Goal: Transaction & Acquisition: Purchase product/service

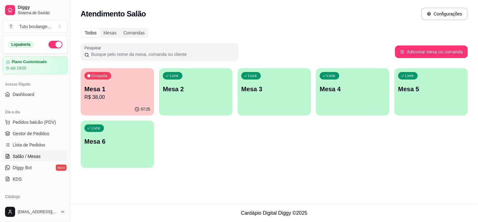
scroll to position [35, 0]
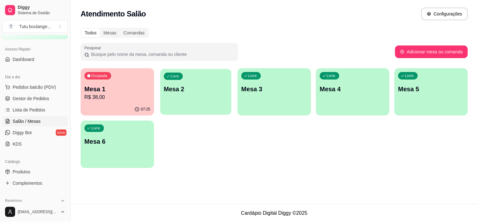
click at [176, 99] on div "Livre Mesa 2" at bounding box center [195, 88] width 71 height 38
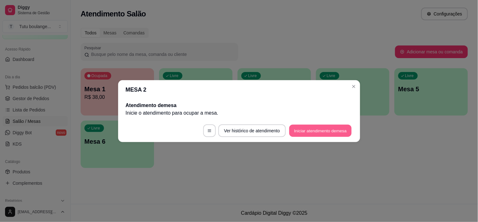
click at [333, 126] on button "Iniciar atendimento de mesa" at bounding box center [320, 130] width 62 height 12
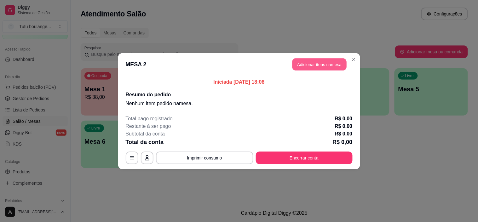
click at [325, 67] on button "Adicionar itens na mesa" at bounding box center [320, 64] width 54 height 12
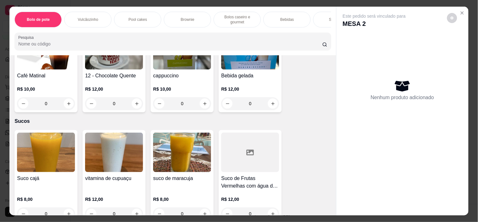
scroll to position [1752, 0]
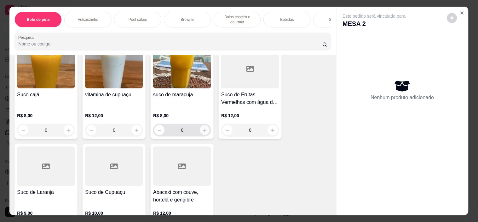
click at [205, 125] on button "increase-product-quantity" at bounding box center [205, 130] width 10 height 10
type input "1"
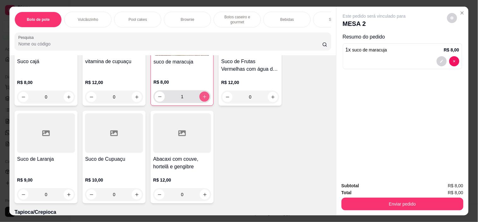
scroll to position [1822, 0]
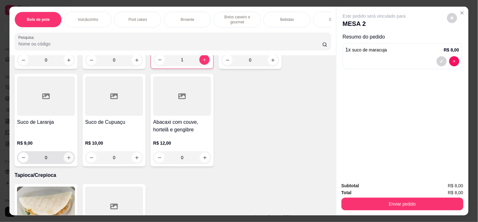
click at [67, 155] on icon "increase-product-quantity" at bounding box center [69, 157] width 5 height 5
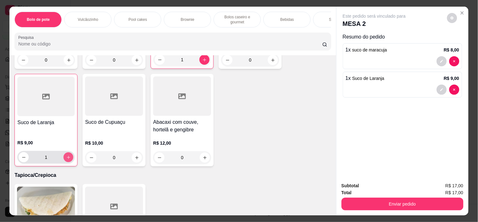
click at [66, 155] on icon "increase-product-quantity" at bounding box center [68, 157] width 5 height 5
type input "2"
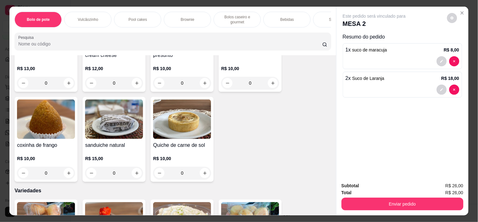
scroll to position [1226, 0]
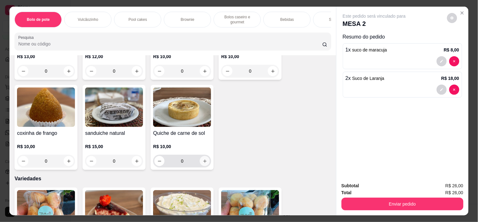
click at [205, 156] on button "increase-product-quantity" at bounding box center [205, 161] width 10 height 10
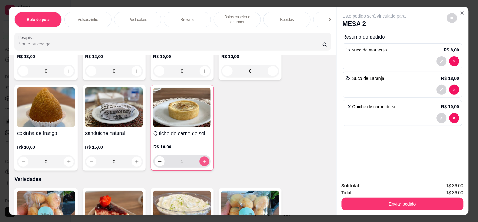
click at [205, 156] on button "increase-product-quantity" at bounding box center [205, 161] width 10 height 10
type input "2"
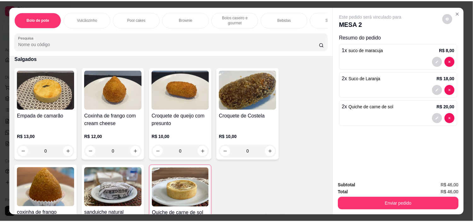
scroll to position [1156, 0]
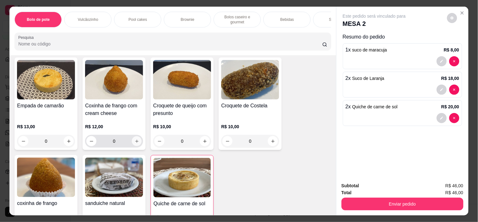
click at [135, 139] on icon "increase-product-quantity" at bounding box center [137, 141] width 5 height 5
type input "1"
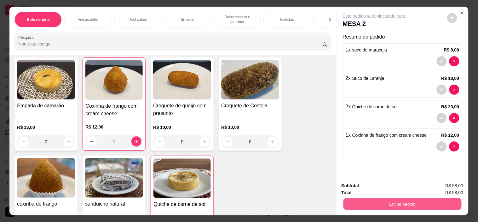
click at [428, 201] on button "Enviar pedido" at bounding box center [402, 204] width 118 height 12
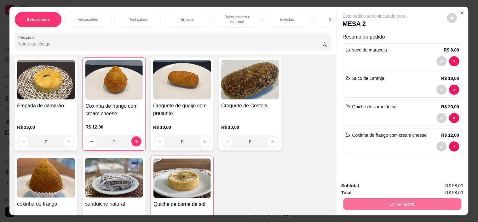
click at [399, 186] on button "Não registrar e enviar pedido" at bounding box center [382, 186] width 66 height 12
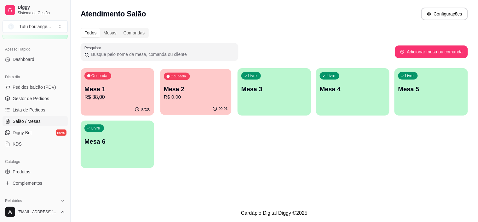
click at [206, 91] on p "Mesa 2" at bounding box center [196, 89] width 64 height 9
click at [121, 93] on div "Mesa 1 R$ 38,00" at bounding box center [118, 93] width 66 height 16
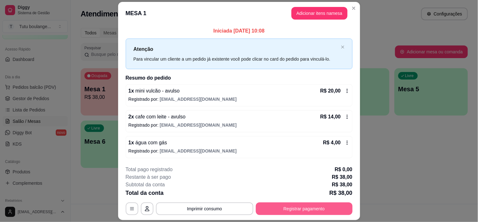
click at [290, 208] on button "Registrar pagamento" at bounding box center [304, 208] width 97 height 13
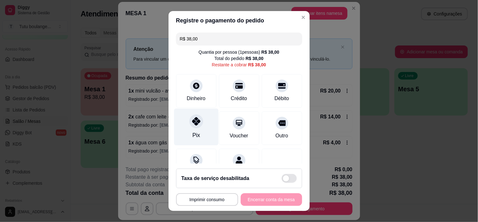
click at [202, 127] on div "Pix" at bounding box center [196, 126] width 44 height 37
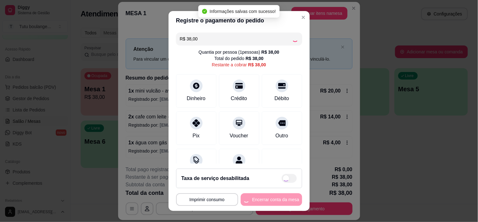
type input "R$ 0,00"
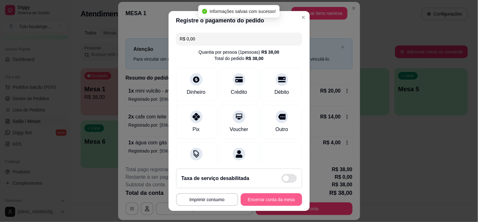
click at [285, 197] on button "Encerrar conta da mesa" at bounding box center [271, 199] width 61 height 13
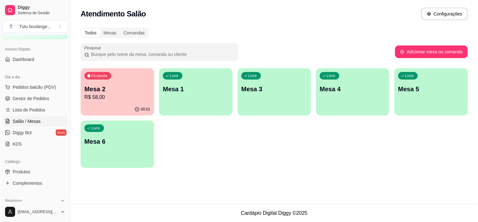
click at [114, 87] on p "Mesa 2" at bounding box center [118, 89] width 66 height 9
click at [43, 171] on link "Produtos" at bounding box center [35, 171] width 65 height 10
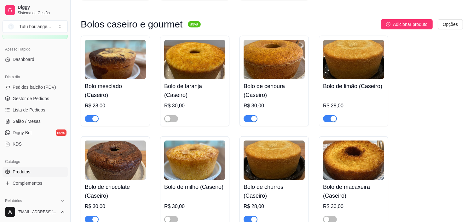
scroll to position [841, 0]
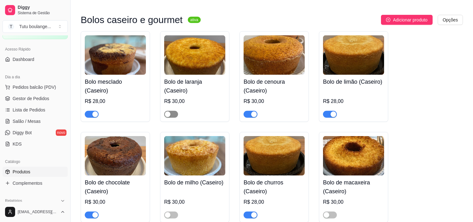
click at [175, 112] on span "button" at bounding box center [171, 114] width 14 height 7
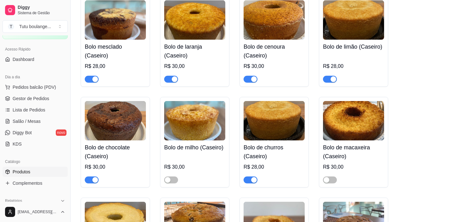
click at [89, 77] on span "button" at bounding box center [92, 79] width 14 height 7
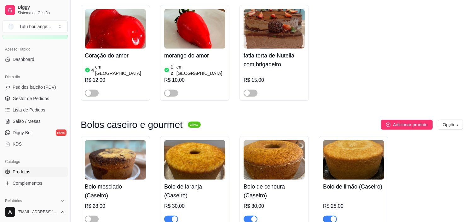
scroll to position [736, 0]
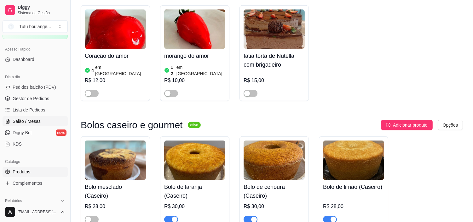
click at [50, 122] on link "Salão / Mesas" at bounding box center [35, 121] width 65 height 10
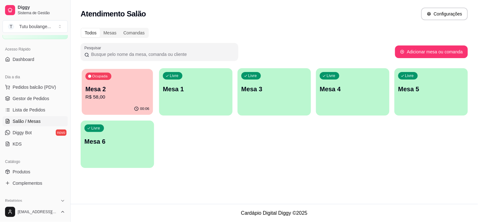
click at [124, 85] on p "Mesa 2" at bounding box center [117, 89] width 64 height 9
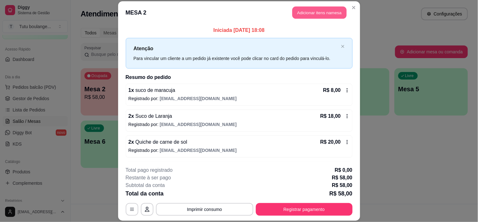
click at [305, 12] on button "Adicionar itens na mesa" at bounding box center [320, 12] width 54 height 12
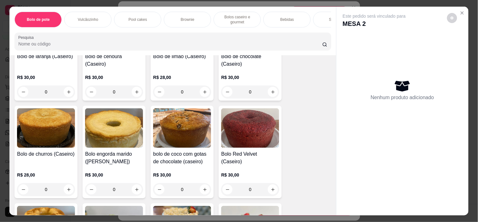
scroll to position [525, 0]
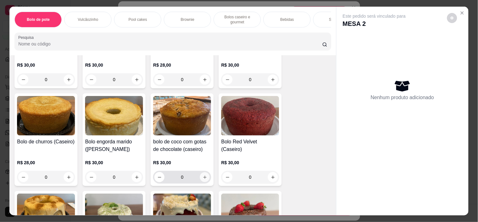
click at [203, 178] on icon "increase-product-quantity" at bounding box center [205, 177] width 5 height 5
type input "1"
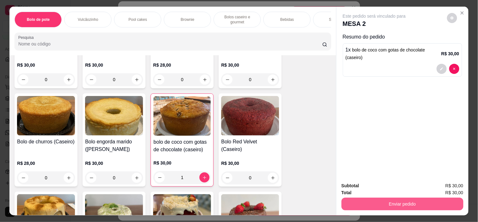
click at [369, 200] on button "Enviar pedido" at bounding box center [403, 203] width 122 height 13
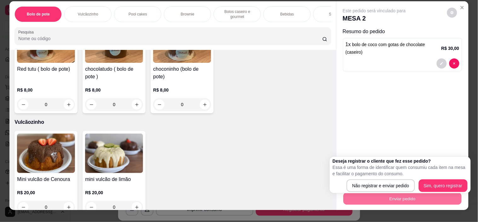
scroll to position [0, 0]
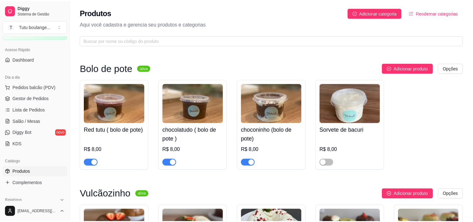
scroll to position [736, 0]
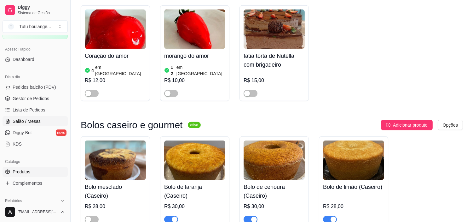
click at [34, 122] on span "Salão / Mesas" at bounding box center [27, 121] width 28 height 6
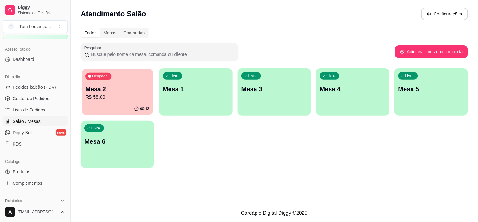
click at [121, 96] on p "R$ 58,00" at bounding box center [117, 96] width 64 height 7
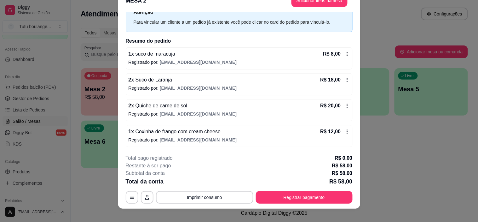
scroll to position [19, 0]
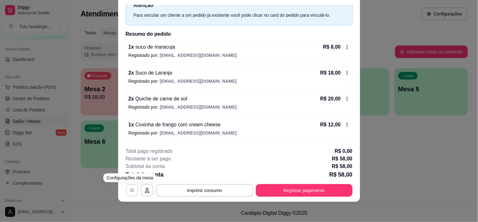
click at [130, 190] on icon "button" at bounding box center [132, 190] width 5 height 5
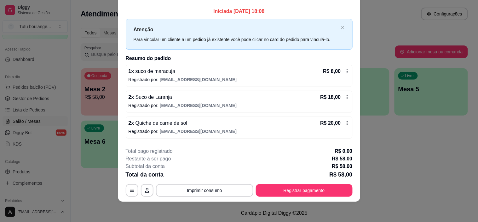
scroll to position [0, 0]
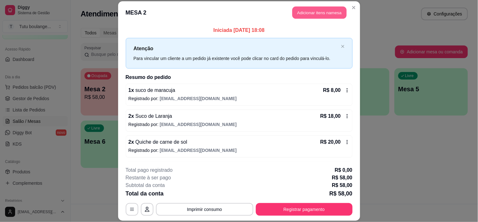
click at [334, 11] on button "Adicionar itens na mesa" at bounding box center [320, 12] width 54 height 12
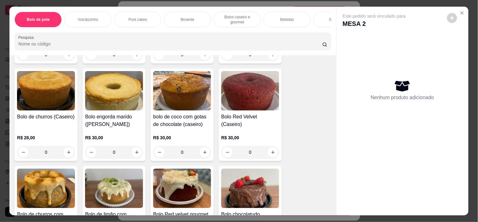
scroll to position [560, 0]
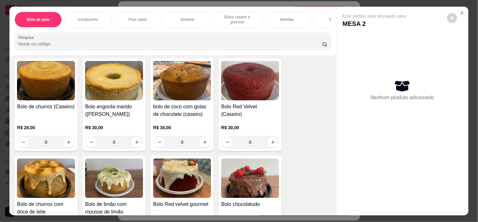
click at [197, 124] on div "R$ 30,00 0" at bounding box center [182, 133] width 58 height 30
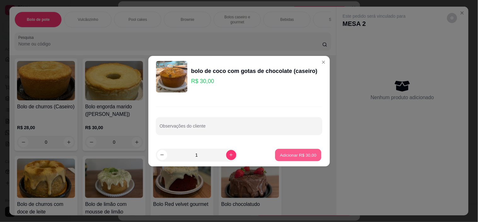
click at [292, 153] on p "Adicionar R$ 30,00" at bounding box center [298, 155] width 37 height 6
type input "1"
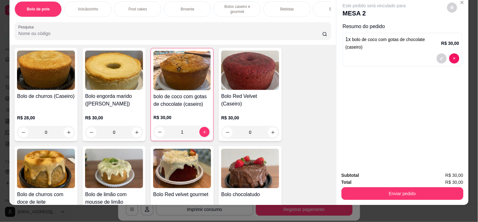
scroll to position [16, 0]
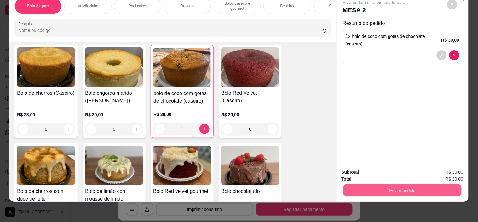
click at [382, 185] on button "Enviar pedido" at bounding box center [402, 190] width 118 height 12
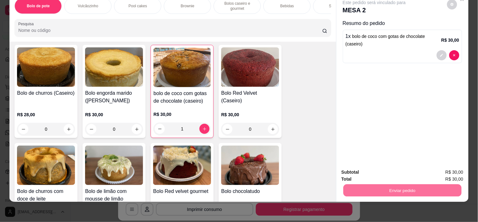
click at [439, 167] on button "Sim, quero registrar" at bounding box center [441, 170] width 47 height 12
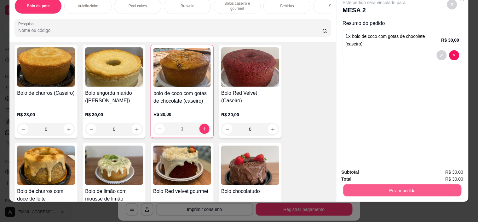
click at [383, 184] on button "Enviar pedido" at bounding box center [402, 190] width 118 height 12
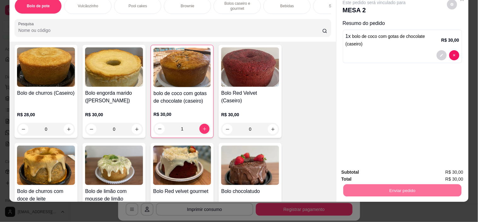
click at [397, 169] on button "Não registrar e enviar pedido" at bounding box center [382, 170] width 64 height 12
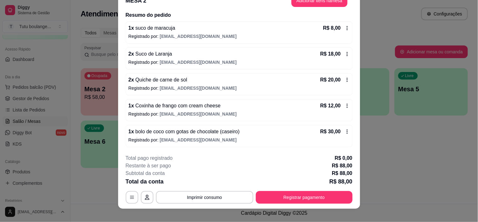
scroll to position [19, 0]
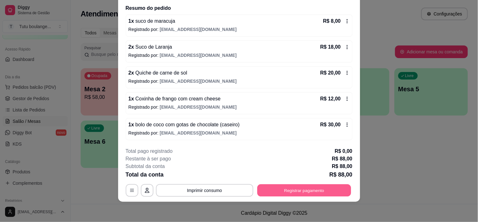
click at [295, 187] on button "Registrar pagamento" at bounding box center [304, 190] width 94 height 12
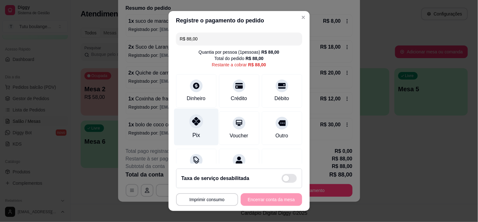
click at [193, 120] on icon at bounding box center [196, 121] width 8 height 8
type input "R$ 0,00"
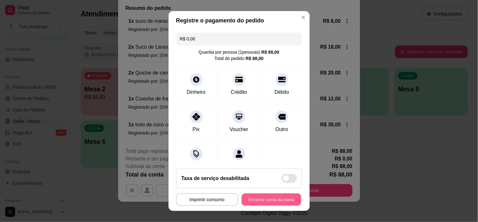
click at [280, 199] on button "Encerrar conta da mesa" at bounding box center [272, 199] width 60 height 12
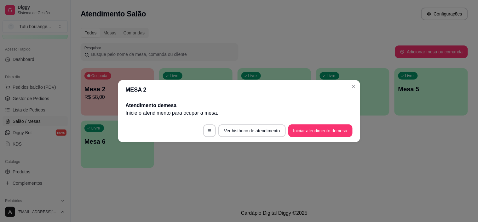
scroll to position [0, 0]
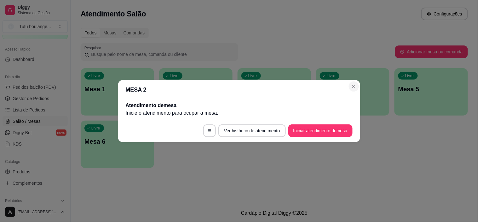
click at [354, 85] on p "Mesa 4" at bounding box center [353, 89] width 66 height 9
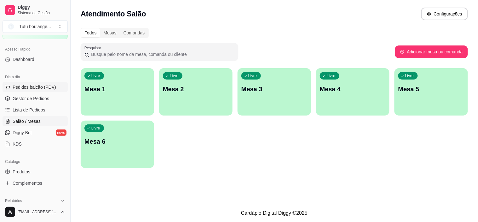
click at [35, 87] on span "Pedidos balcão (PDV)" at bounding box center [35, 87] width 44 height 6
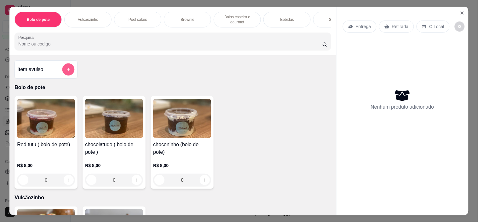
click at [67, 70] on icon "add-separate-item" at bounding box center [68, 69] width 5 height 5
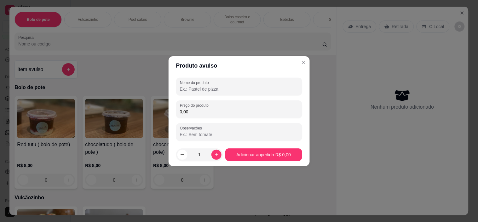
click at [194, 86] on input "Nome do produto" at bounding box center [239, 89] width 119 height 6
type input "bolo vulcao"
click at [199, 96] on div "Nome do produto bolo vulcao Preço do produto 0,00 Observações" at bounding box center [239, 109] width 126 height 63
click at [196, 113] on input "0,00" at bounding box center [239, 111] width 119 height 6
type input "45,00"
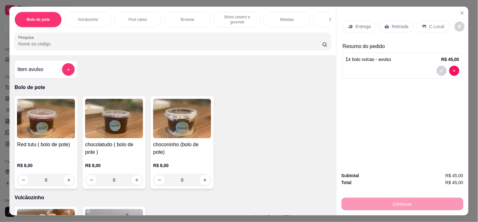
click at [396, 24] on p "Retirada" at bounding box center [400, 26] width 17 height 6
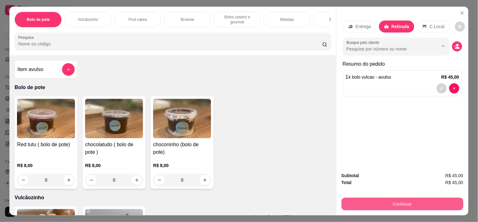
click at [405, 201] on button "Continuar" at bounding box center [403, 203] width 122 height 13
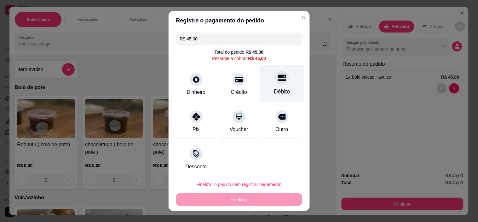
click at [274, 90] on div "Débito" at bounding box center [282, 91] width 16 height 8
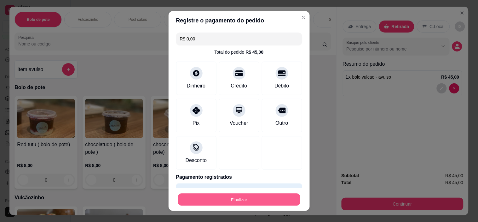
click at [259, 200] on button "Finalizar" at bounding box center [239, 199] width 122 height 12
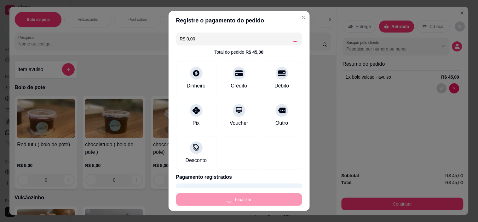
type input "-R$ 45,00"
